Goal: Transaction & Acquisition: Download file/media

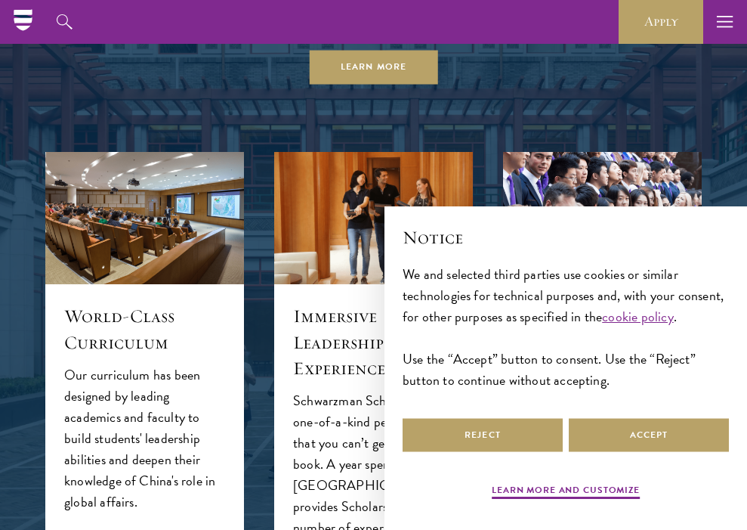
scroll to position [1107, 0]
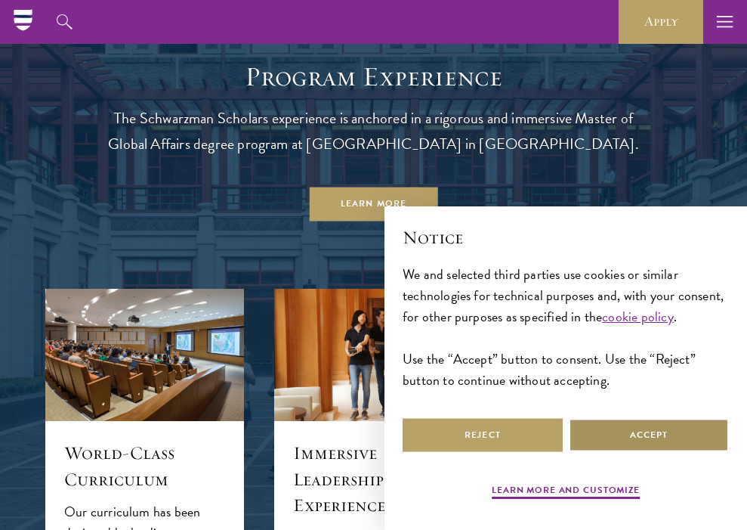
click at [631, 439] on button "Accept" at bounding box center [649, 435] width 160 height 34
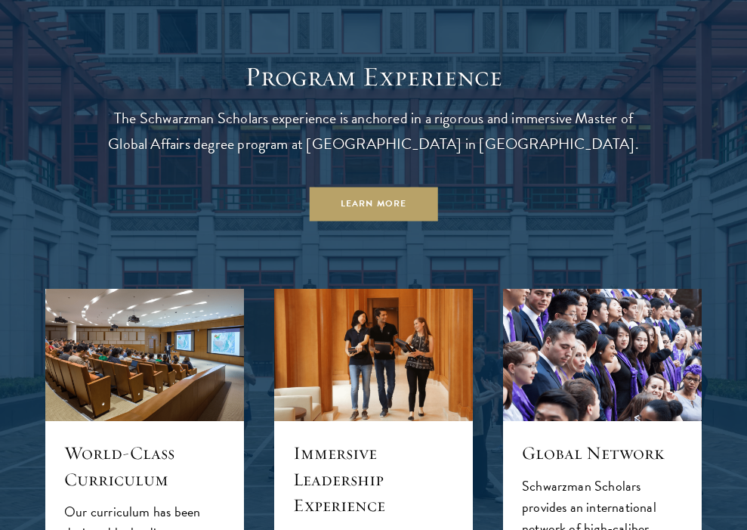
scroll to position [1128, 0]
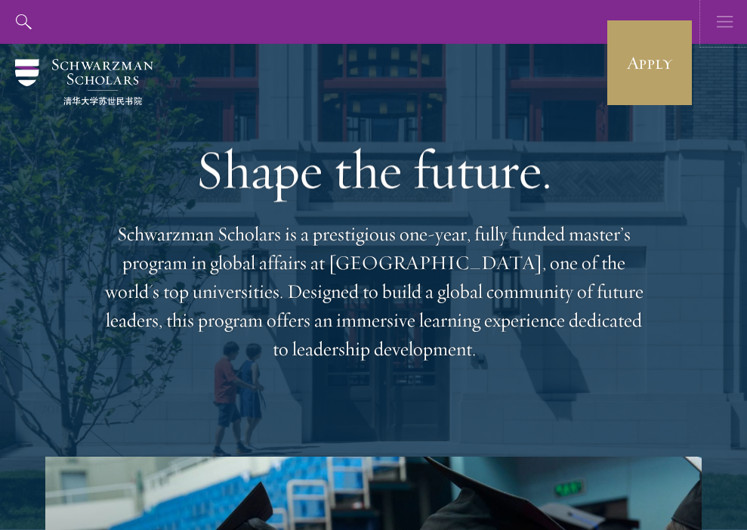
click at [722, 23] on icon "button" at bounding box center [725, 22] width 17 height 44
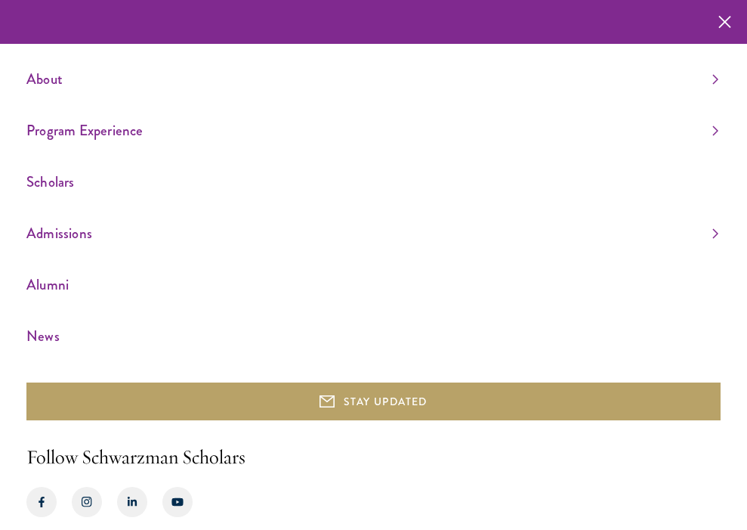
click at [80, 212] on ul "About Overview Leadership Donors Program Experience Overview Curriculum Student…" at bounding box center [373, 207] width 694 height 282
click at [75, 234] on link "Admissions" at bounding box center [372, 233] width 692 height 25
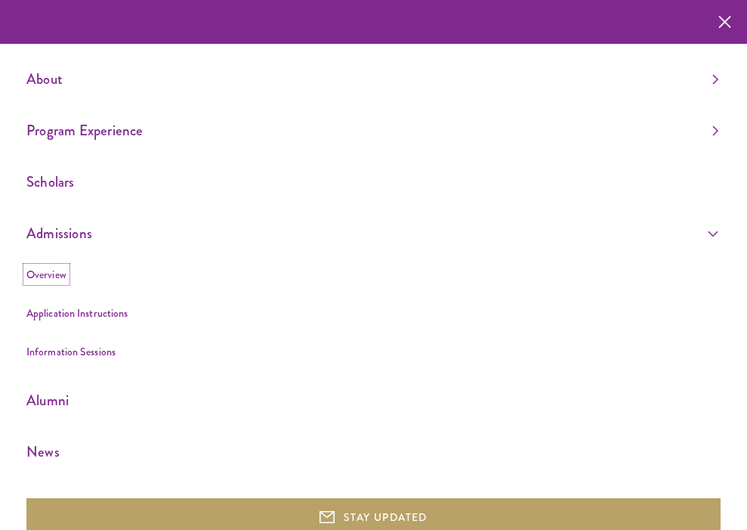
click at [50, 273] on link "Overview" at bounding box center [46, 274] width 40 height 15
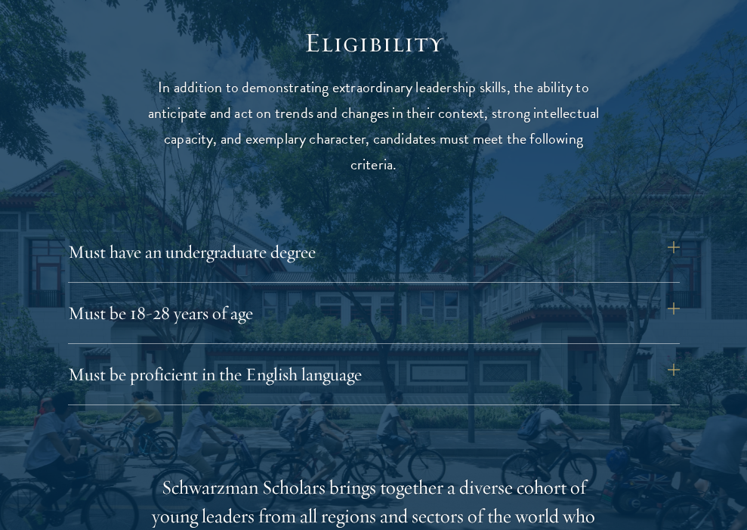
scroll to position [1849, 0]
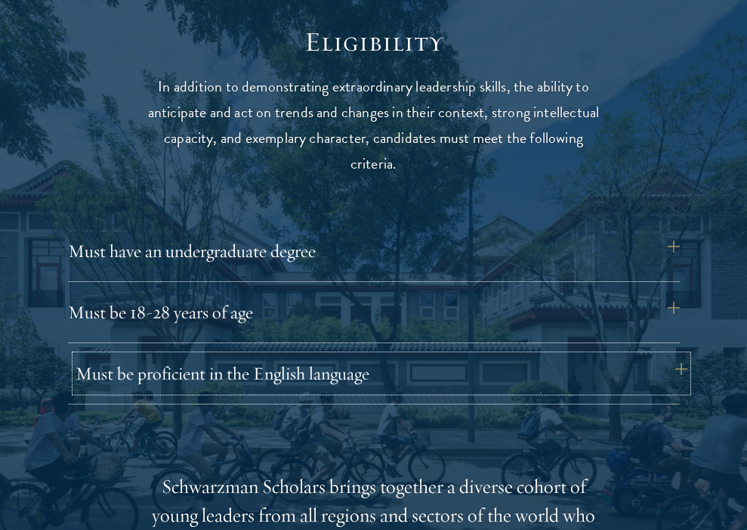
click at [141, 380] on button "Must be proficient in the English language" at bounding box center [382, 373] width 612 height 36
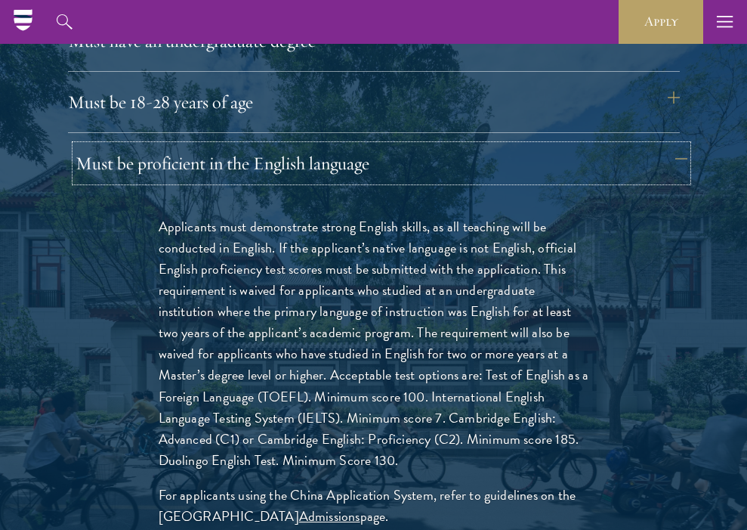
scroll to position [2022, 0]
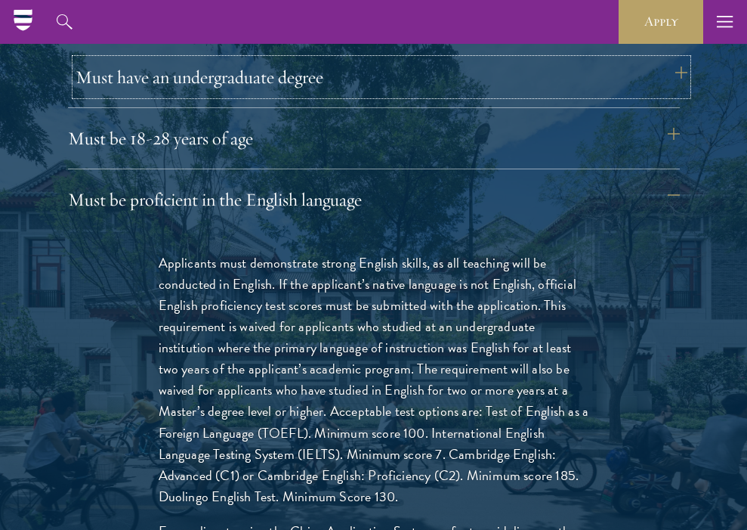
click at [194, 85] on button "Must have an undergraduate degree" at bounding box center [382, 77] width 612 height 36
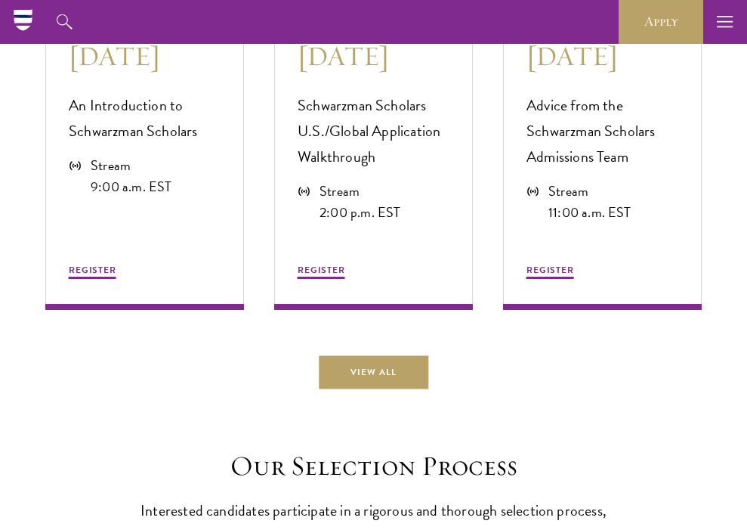
scroll to position [4022, 0]
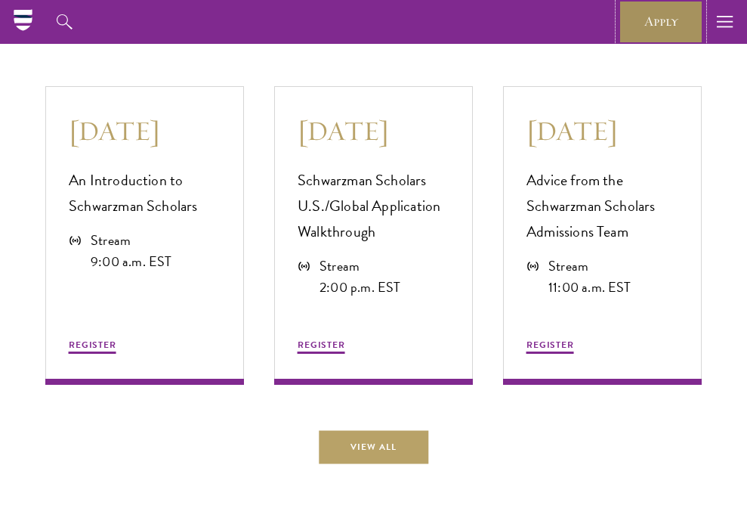
click at [629, 26] on link "Apply" at bounding box center [661, 22] width 85 height 44
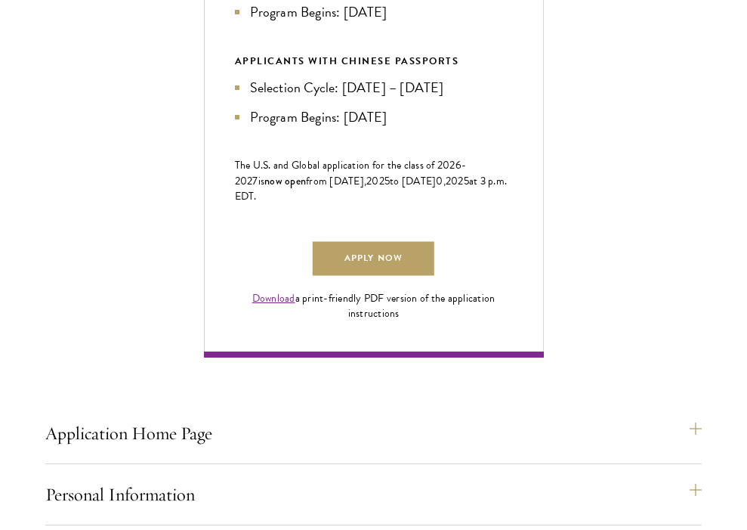
scroll to position [919, 0]
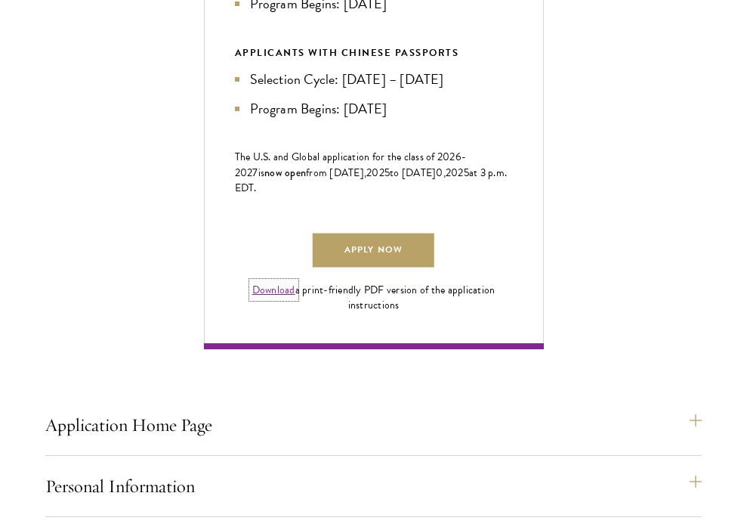
click at [272, 298] on link "Download" at bounding box center [273, 290] width 43 height 16
